Goal: Task Accomplishment & Management: Use online tool/utility

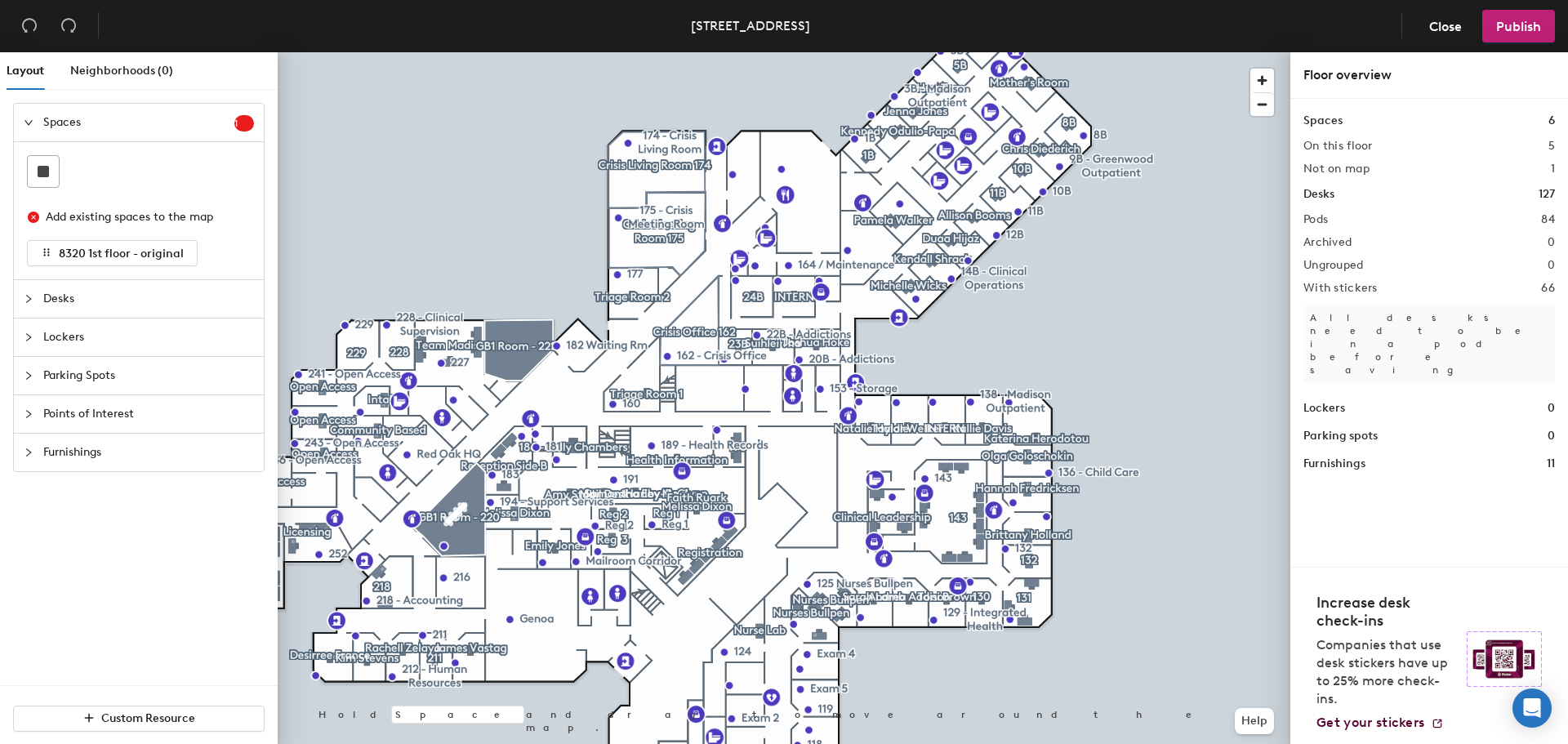
click at [34, 300] on div at bounding box center [33, 298] width 19 height 18
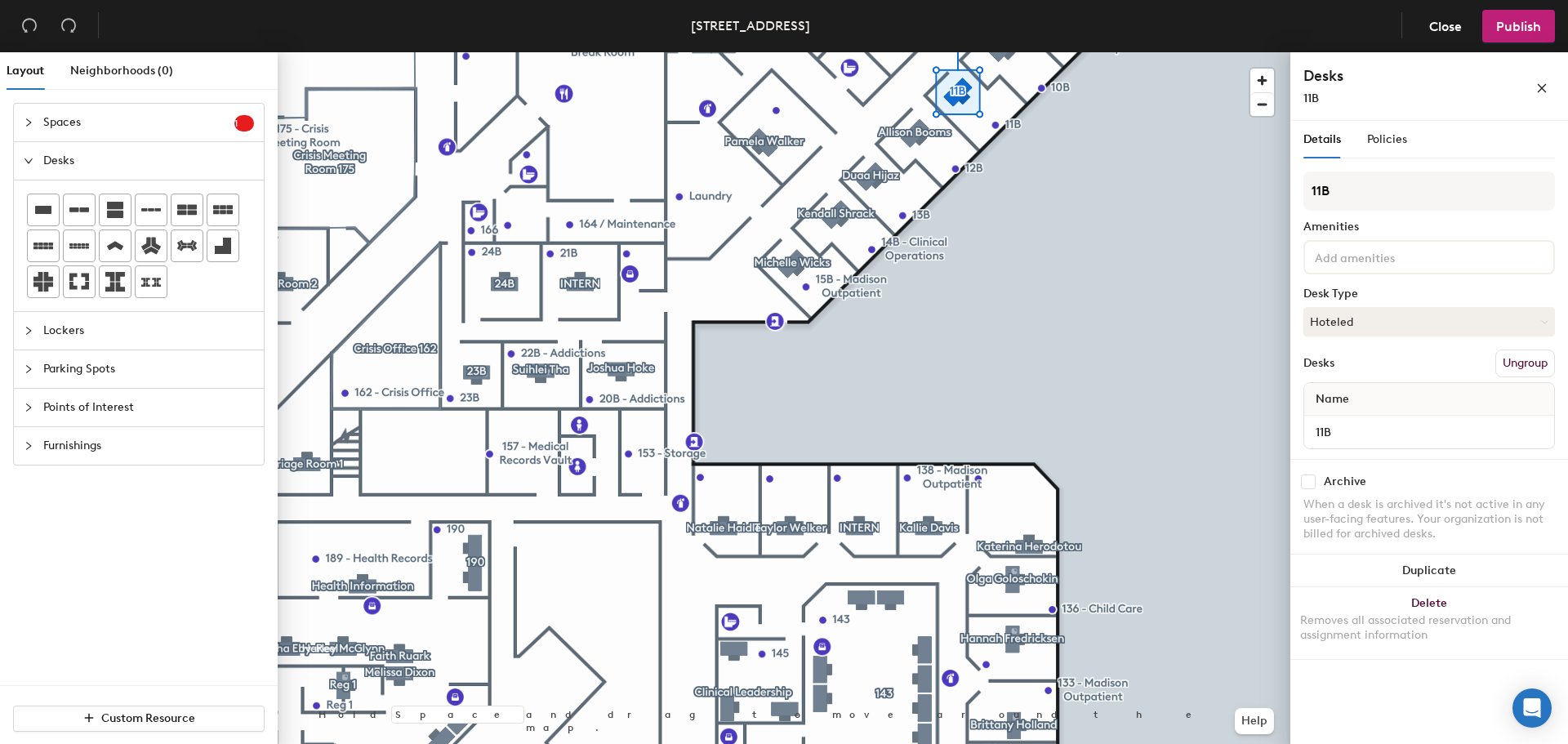
click at [1527, 363] on button "Ungroup" at bounding box center [1525, 363] width 60 height 28
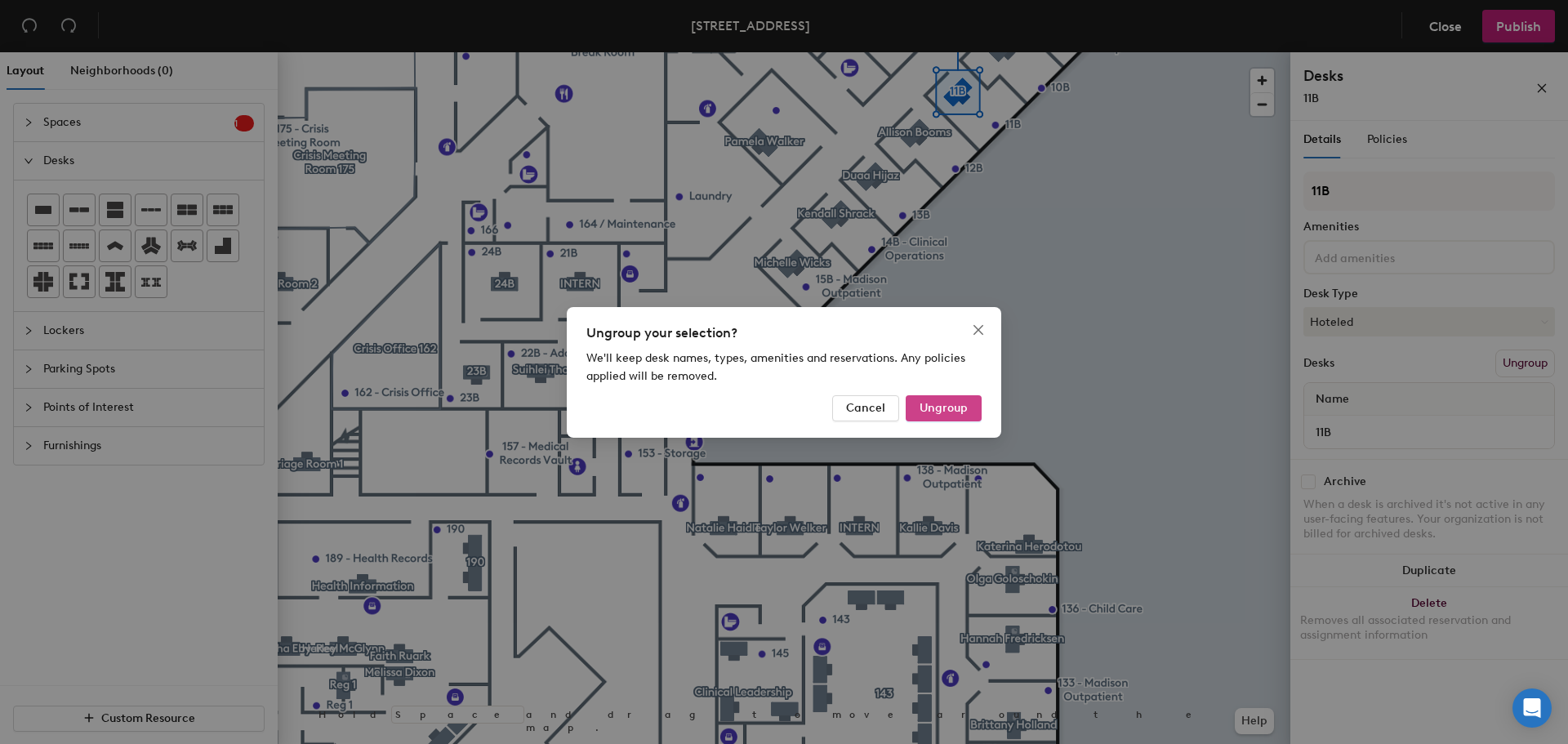
click at [939, 403] on span "Ungroup" at bounding box center [943, 408] width 48 height 13
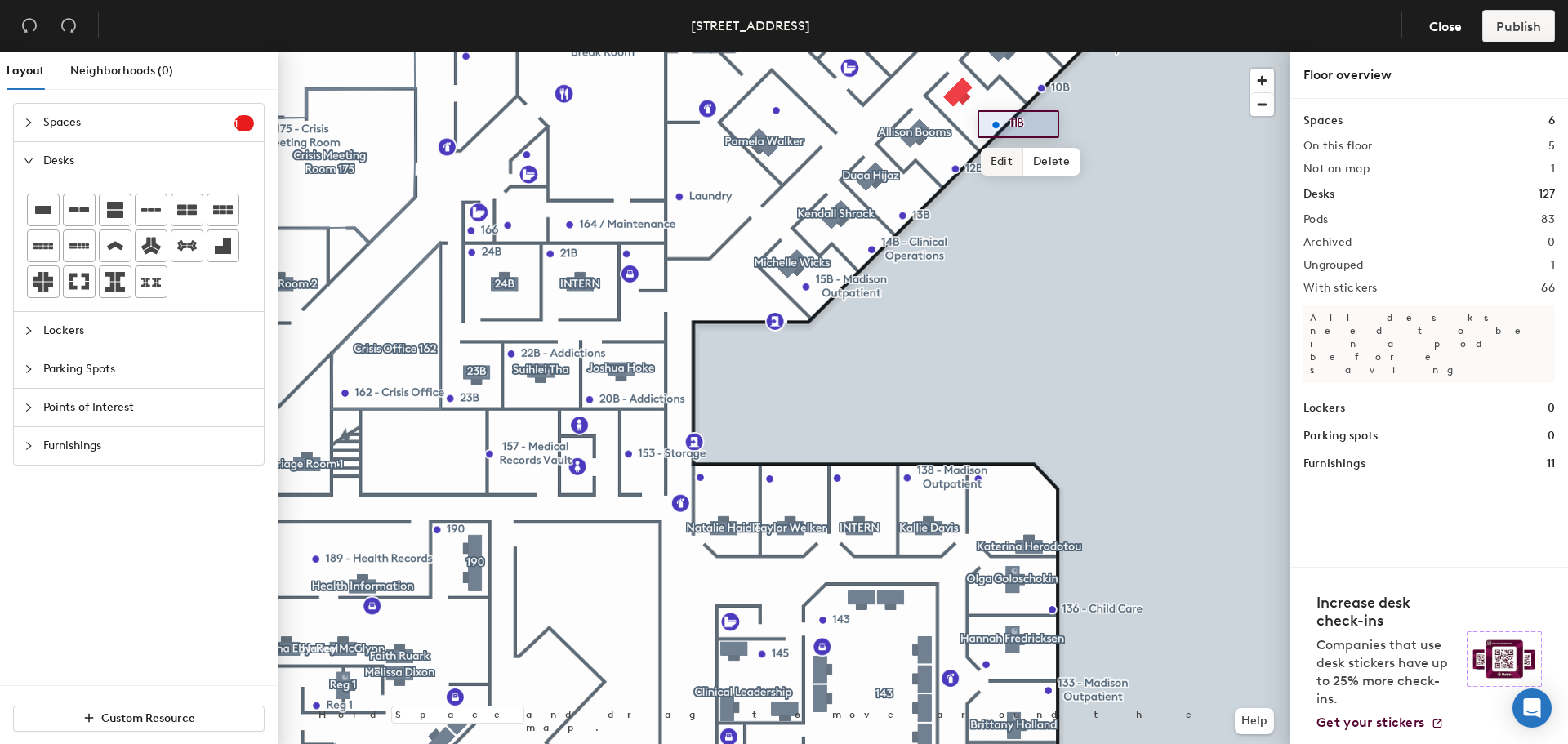
click at [1007, 159] on span "Edit" at bounding box center [1002, 161] width 42 height 28
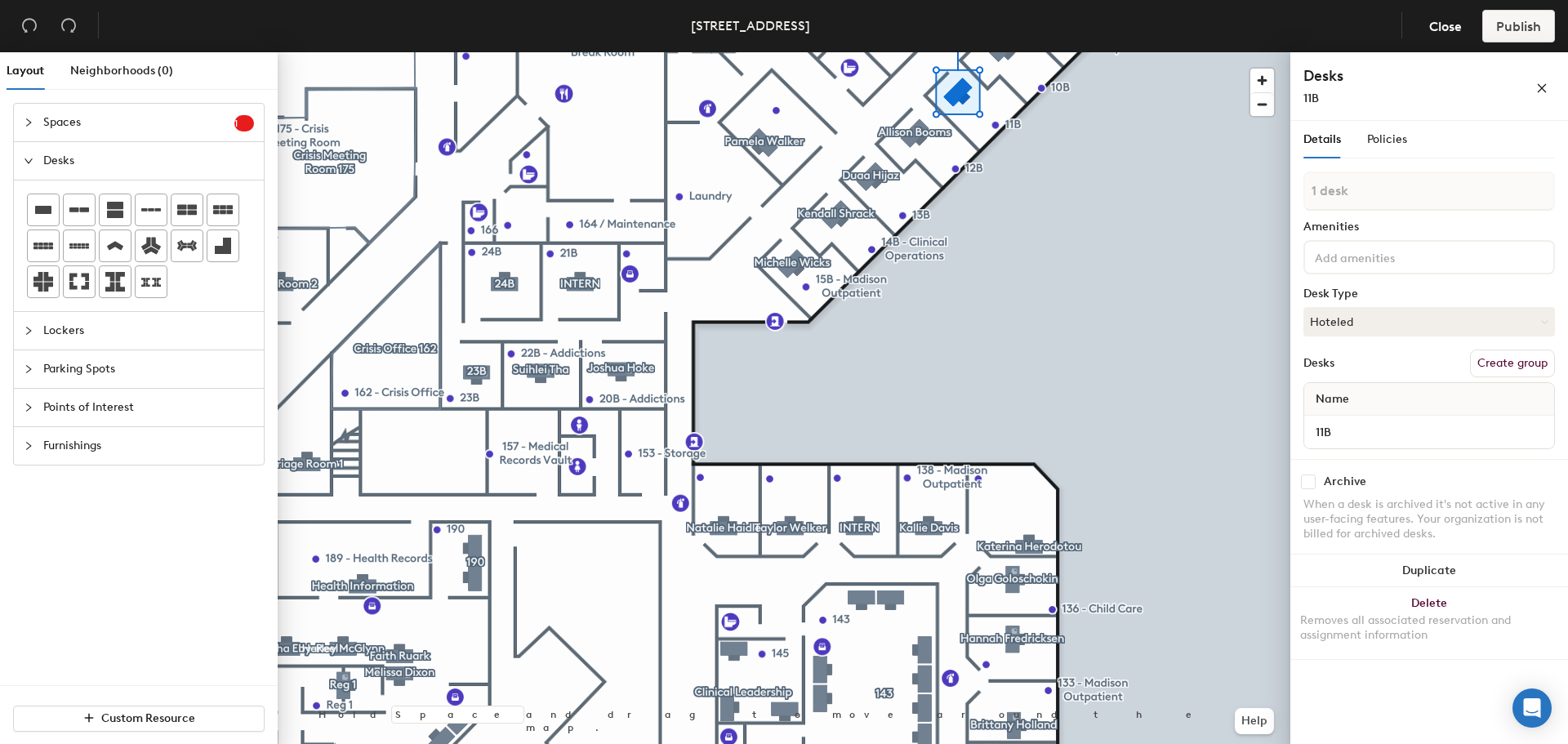
click at [1380, 404] on div "Name" at bounding box center [1429, 399] width 250 height 33
click at [1337, 396] on span "Name" at bounding box center [1332, 399] width 50 height 29
click at [1437, 34] on span "Close" at bounding box center [1445, 26] width 33 height 15
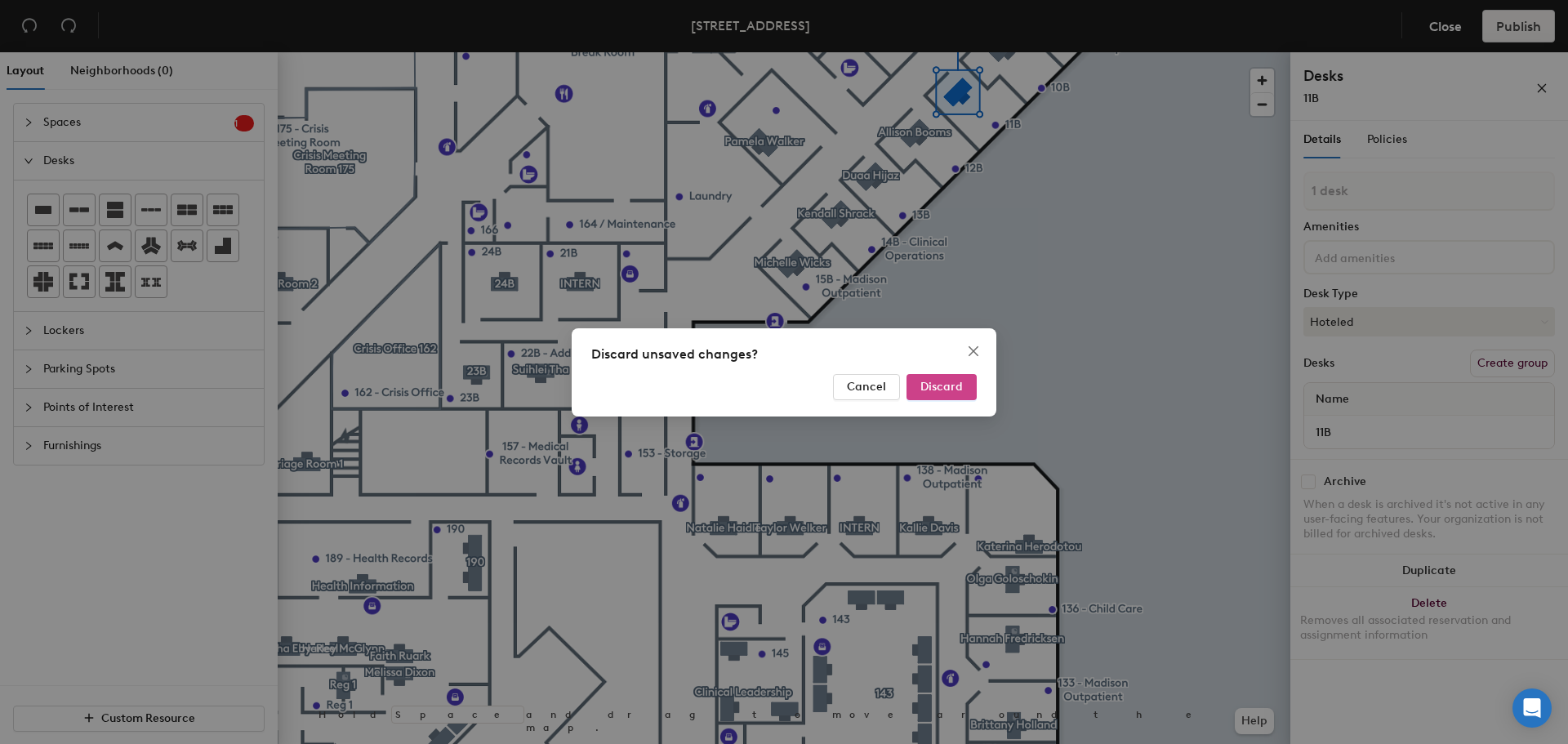
click at [934, 387] on span "Discard" at bounding box center [941, 387] width 42 height 13
